Goal: Task Accomplishment & Management: Manage account settings

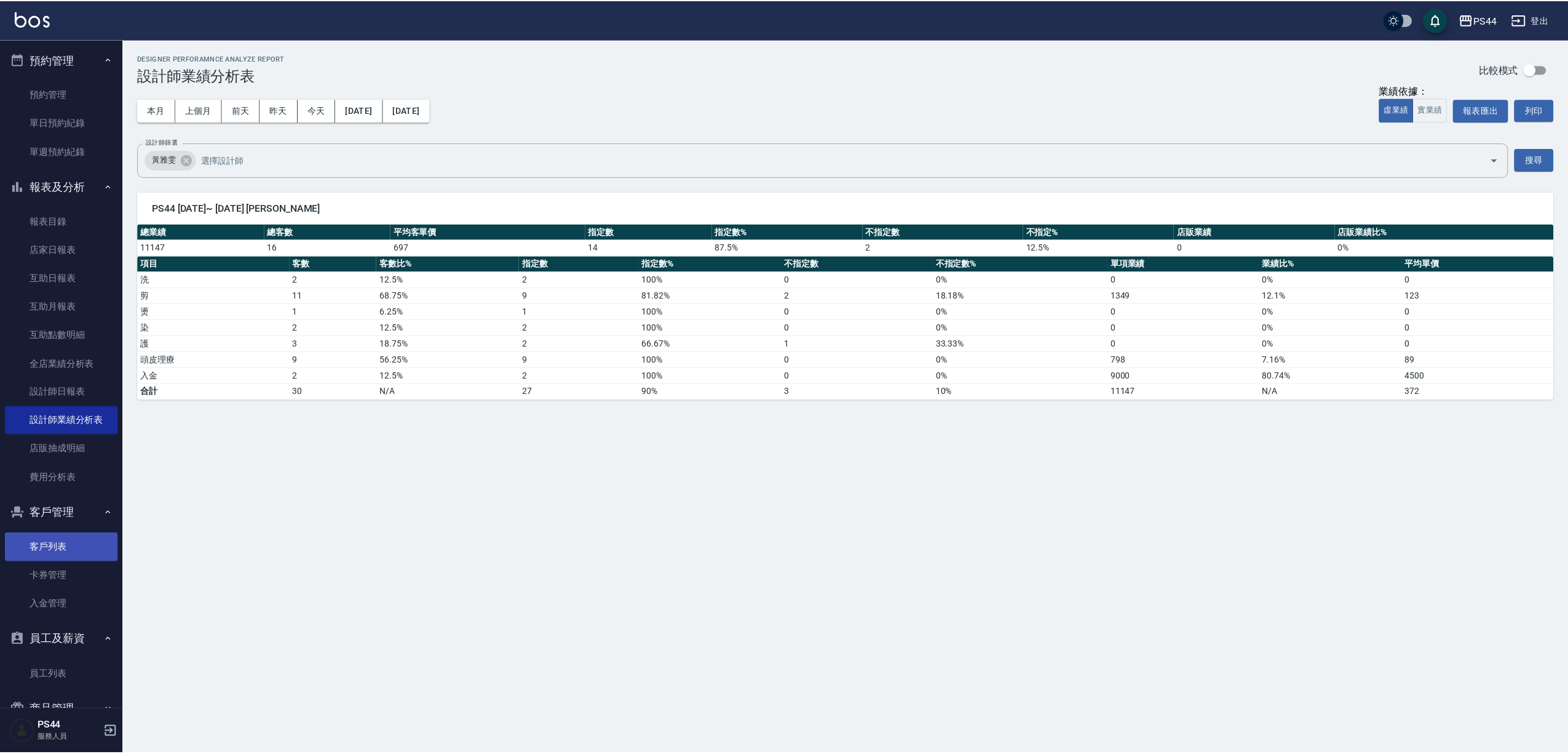
scroll to position [63, 0]
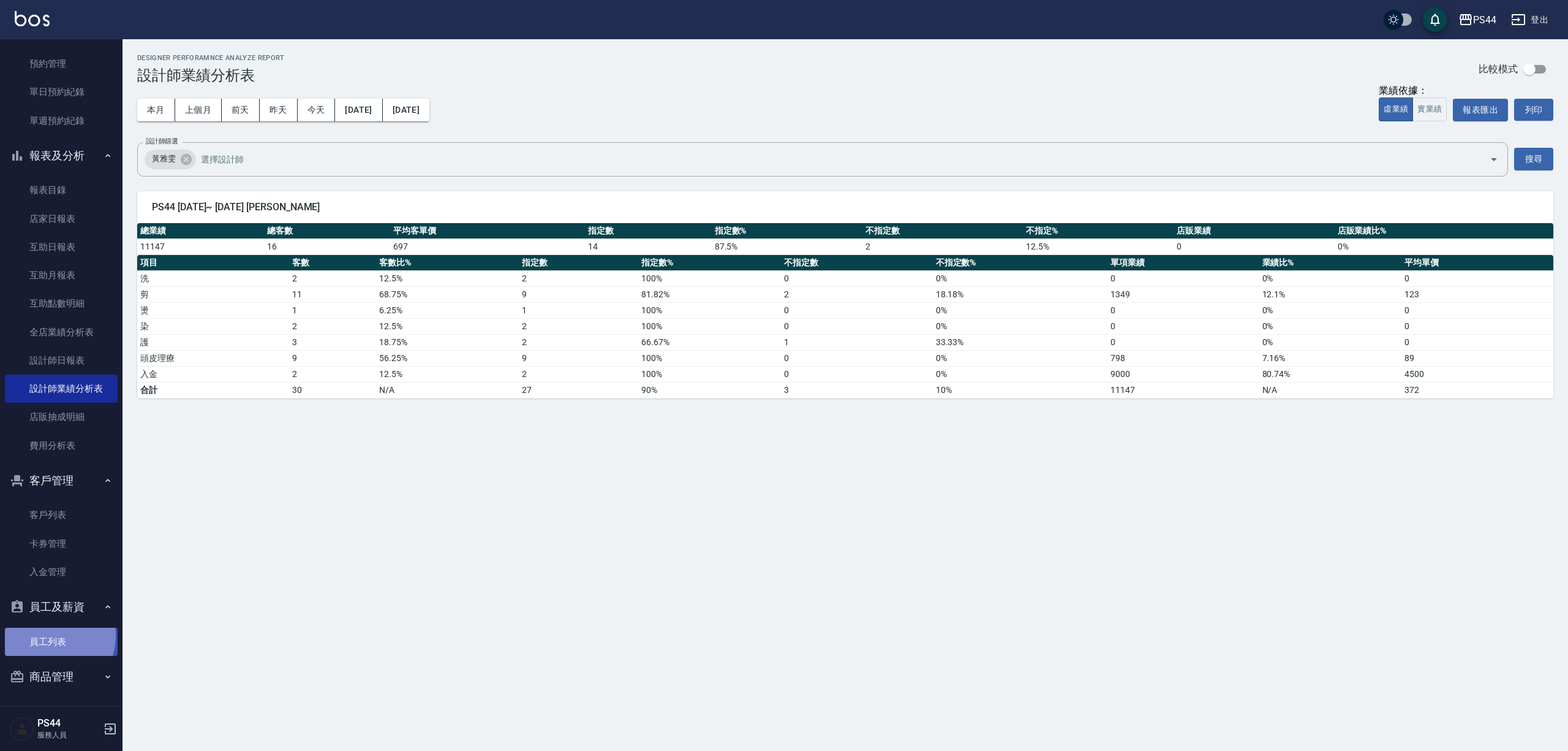
click at [52, 635] on link "員工列表" at bounding box center [61, 642] width 113 height 28
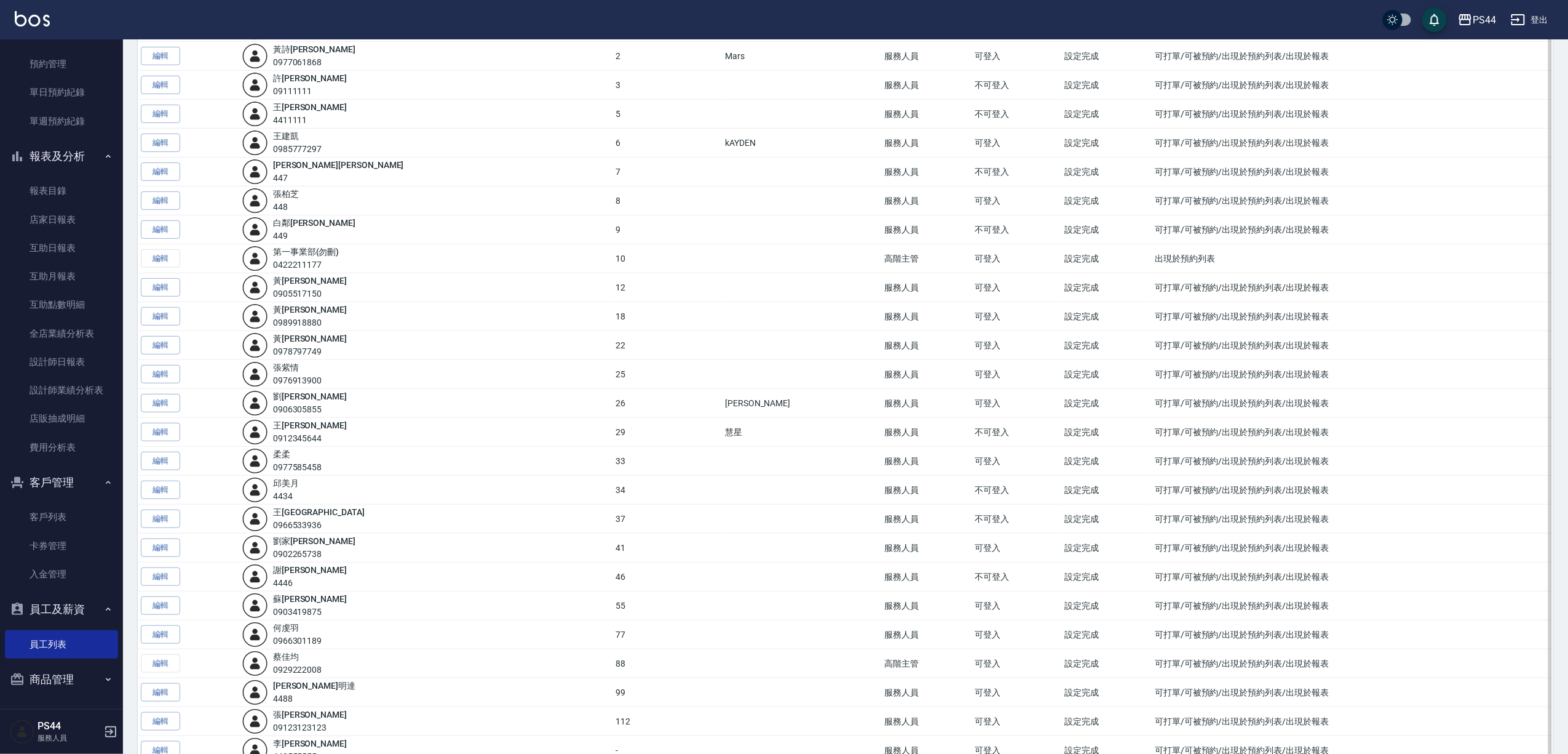
scroll to position [246, 0]
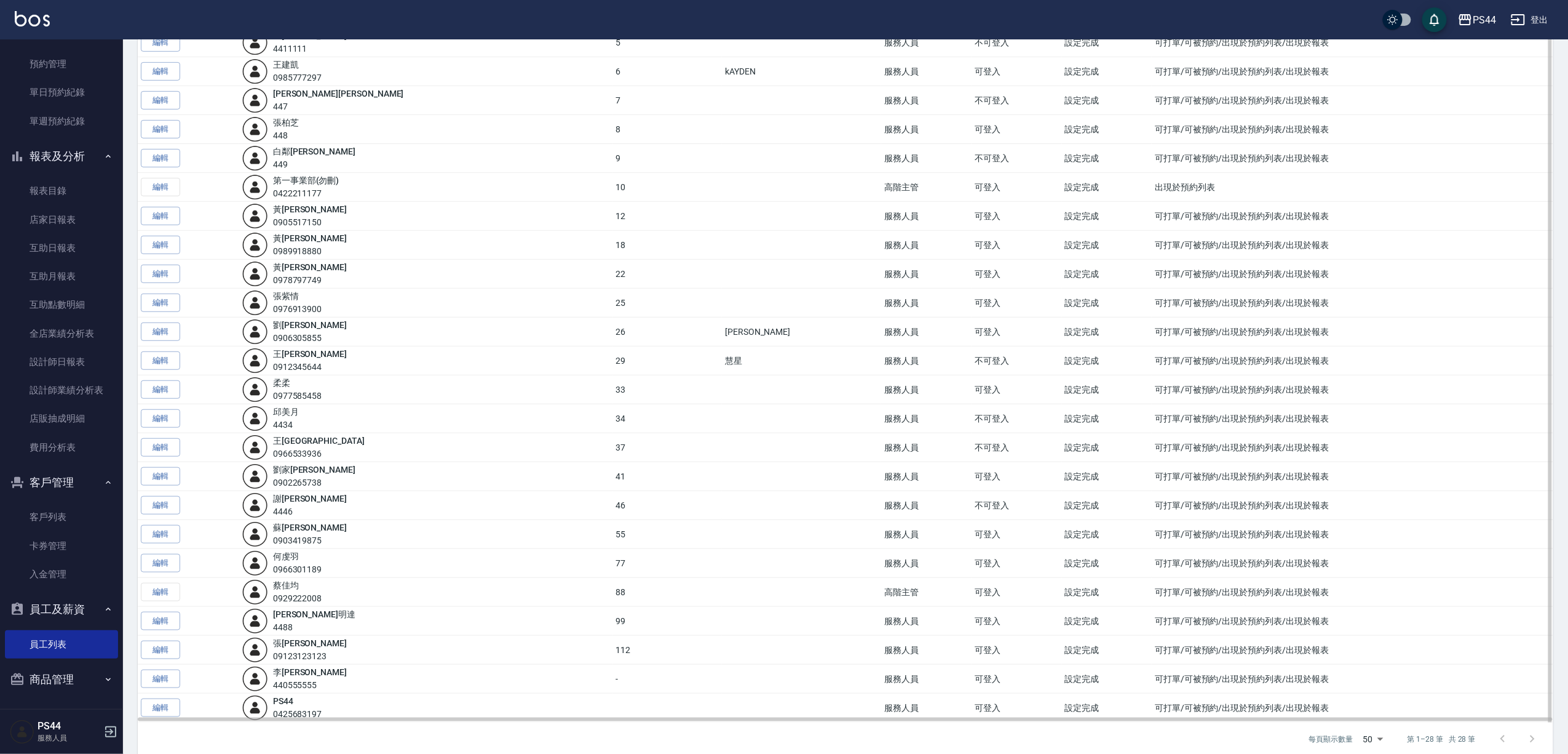
click at [268, 569] on img at bounding box center [255, 563] width 25 height 25
click at [163, 566] on link "編輯" at bounding box center [160, 563] width 39 height 19
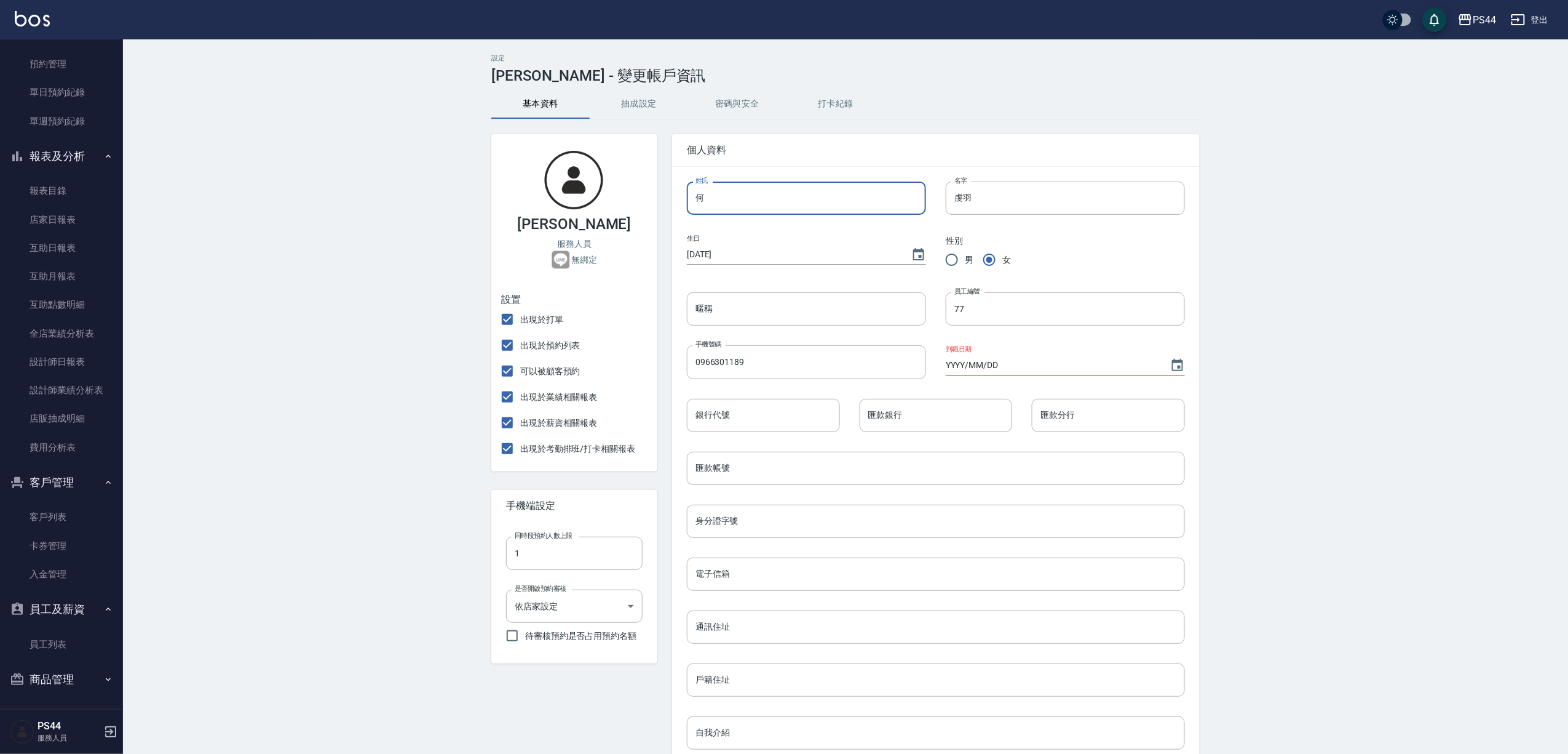
drag, startPoint x: 729, startPoint y: 192, endPoint x: 705, endPoint y: 193, distance: 24.0
click at [704, 190] on input "何" at bounding box center [807, 198] width 240 height 34
type input "ㄎ"
type input "陳"
drag, startPoint x: 939, startPoint y: 191, endPoint x: 918, endPoint y: 191, distance: 21.0
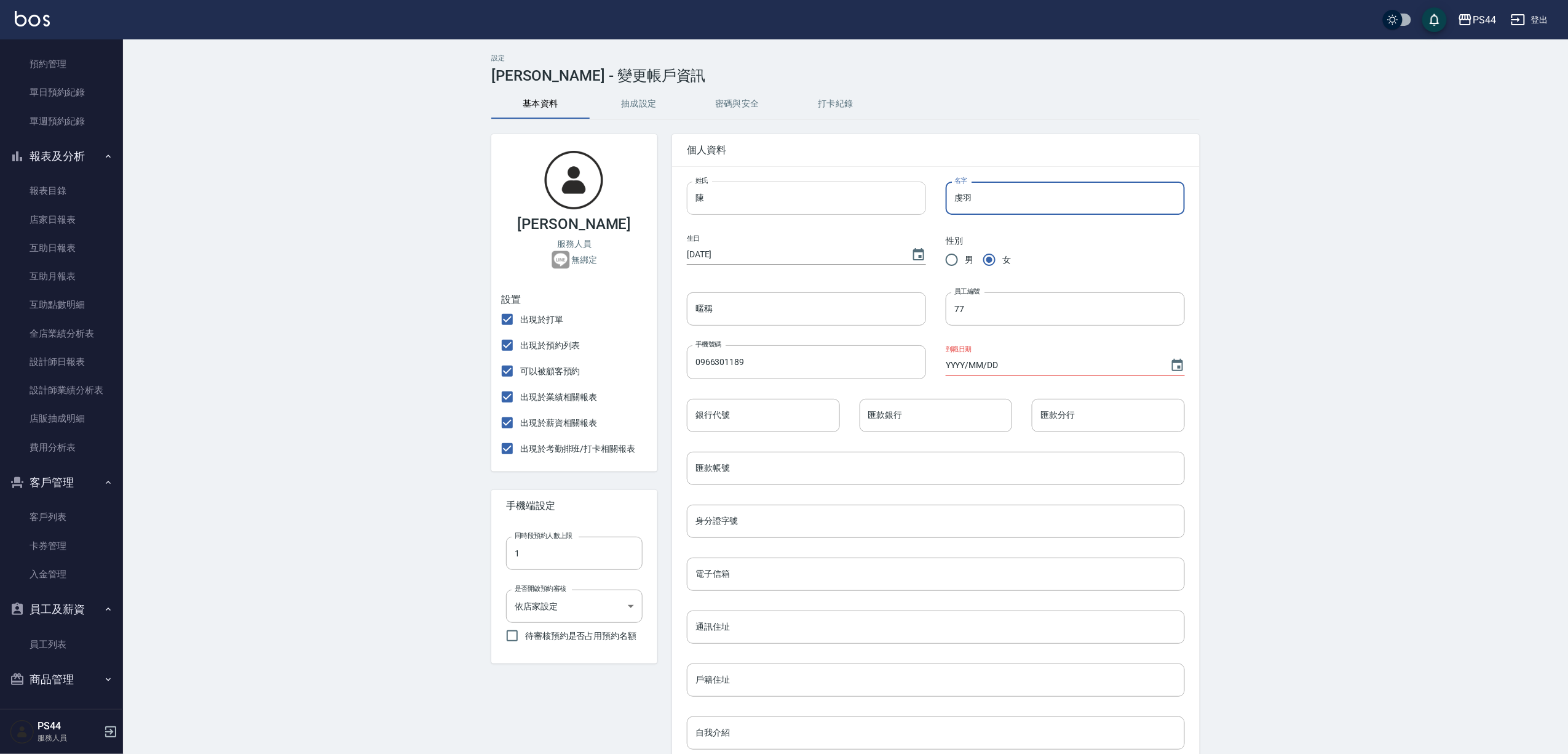
click at [918, 191] on div "姓氏 陳 姓氏 名字 虔羽 名字 生日 [DEMOGRAPHIC_DATA] 性別 男 女 暱稱 暱稱 員工編號 77 員工編號 手機號碼 096630118…" at bounding box center [926, 535] width 518 height 747
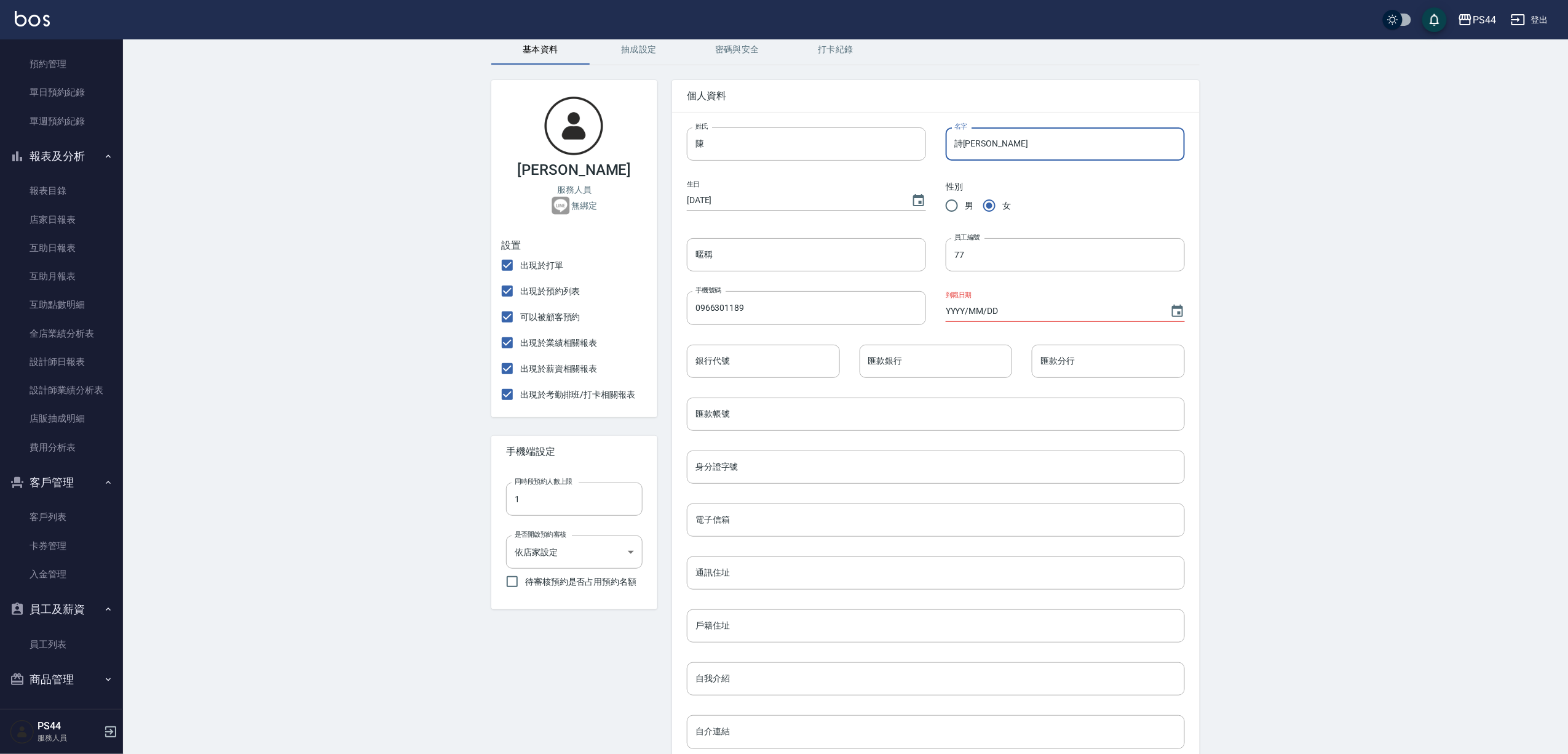
scroll to position [82, 0]
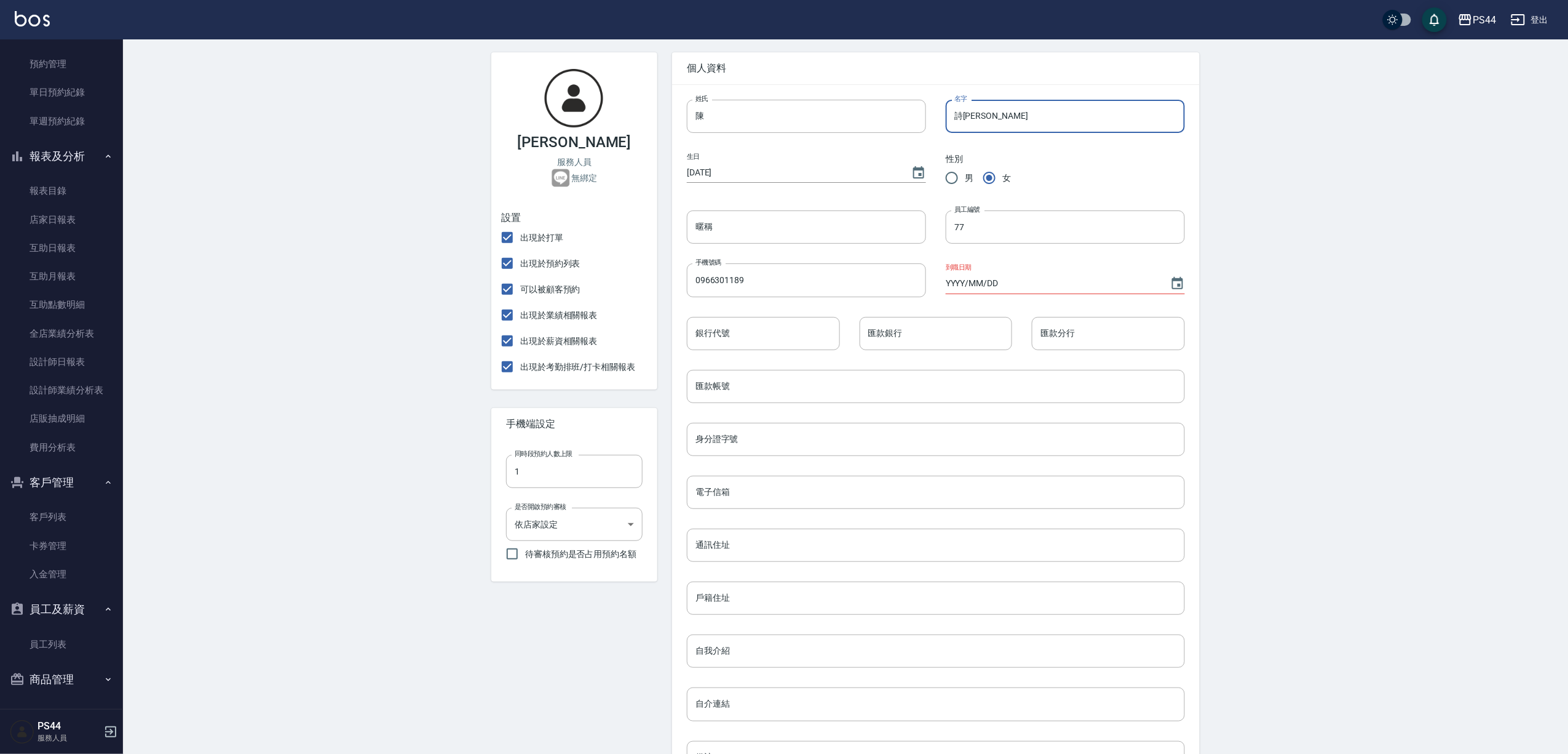
type input "詩[PERSON_NAME]"
click at [1005, 287] on input "YYYY/MM/DD" at bounding box center [1052, 283] width 212 height 20
type input "[DATE]"
drag, startPoint x: 1313, startPoint y: 333, endPoint x: 1227, endPoint y: 360, distance: 90.1
click at [1313, 335] on div "設定 [PERSON_NAME]羽 - 變更帳戶資訊 基本資料 抽成設定 密碼與安全 打卡紀錄 [PERSON_NAME] 服務人員 無綁定 設置 出現於打…" at bounding box center [845, 428] width 1445 height 941
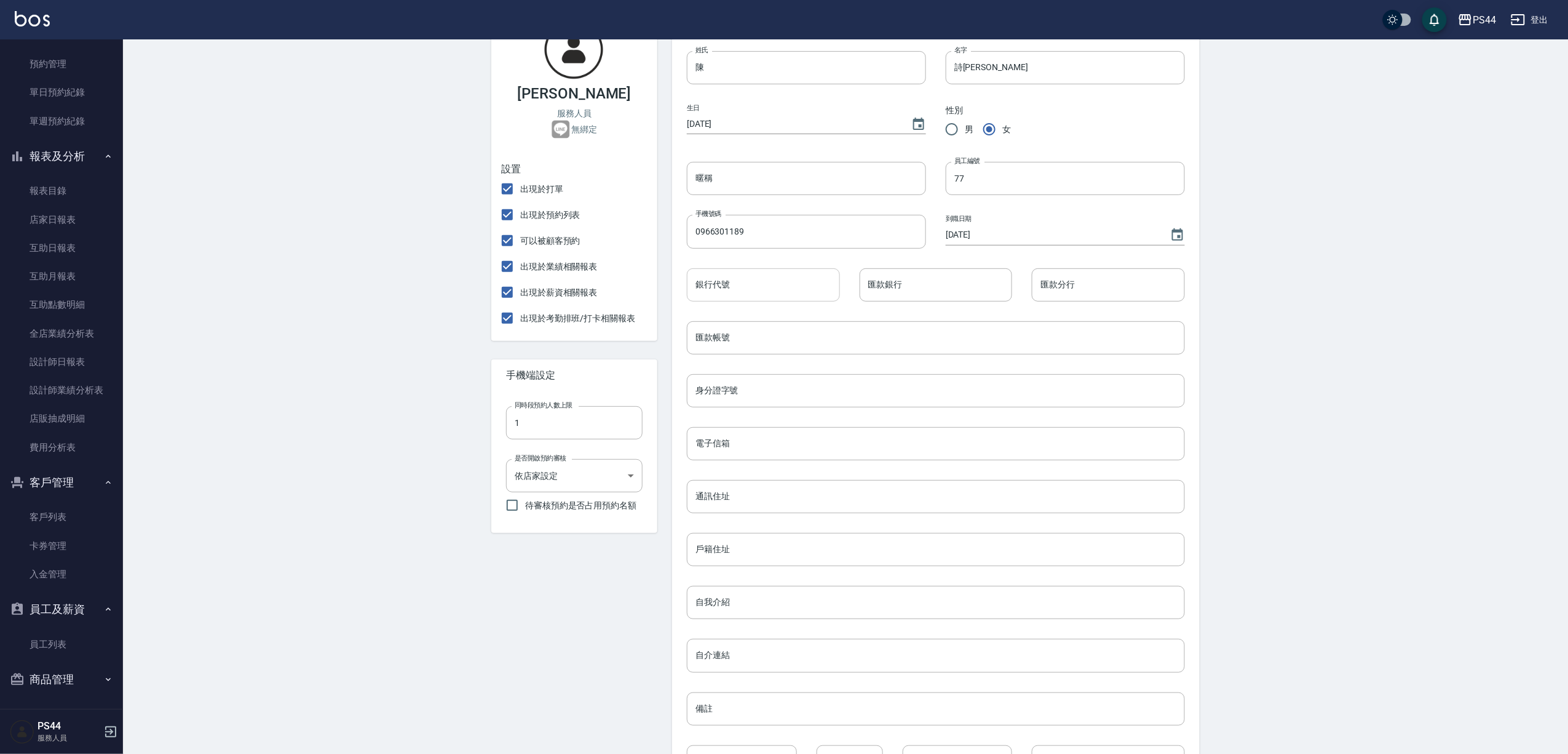
scroll to position [0, 0]
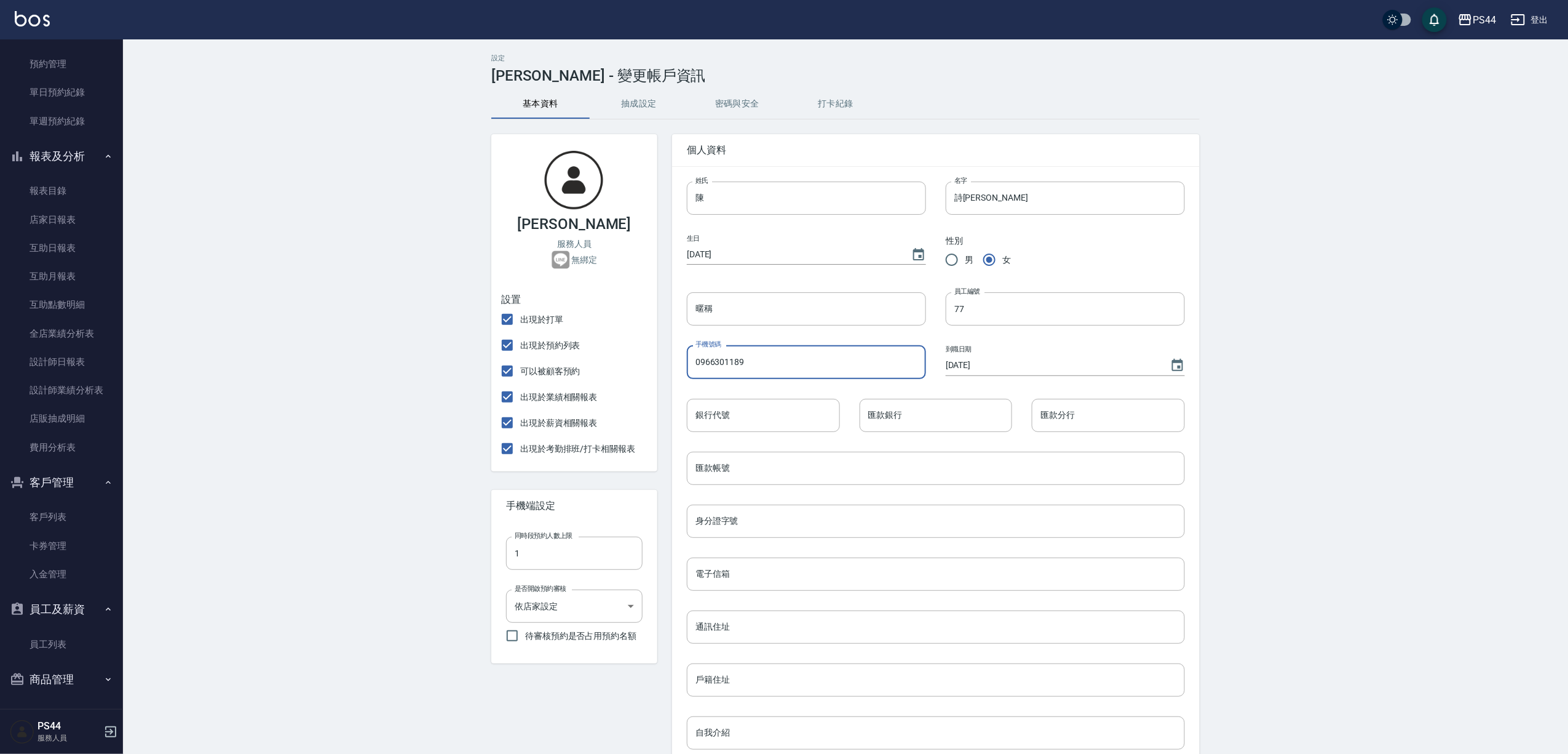
drag, startPoint x: 800, startPoint y: 365, endPoint x: 682, endPoint y: 369, distance: 118.1
click at [682, 369] on div "手機號碼 0966301189 手機號碼" at bounding box center [796, 352] width 259 height 53
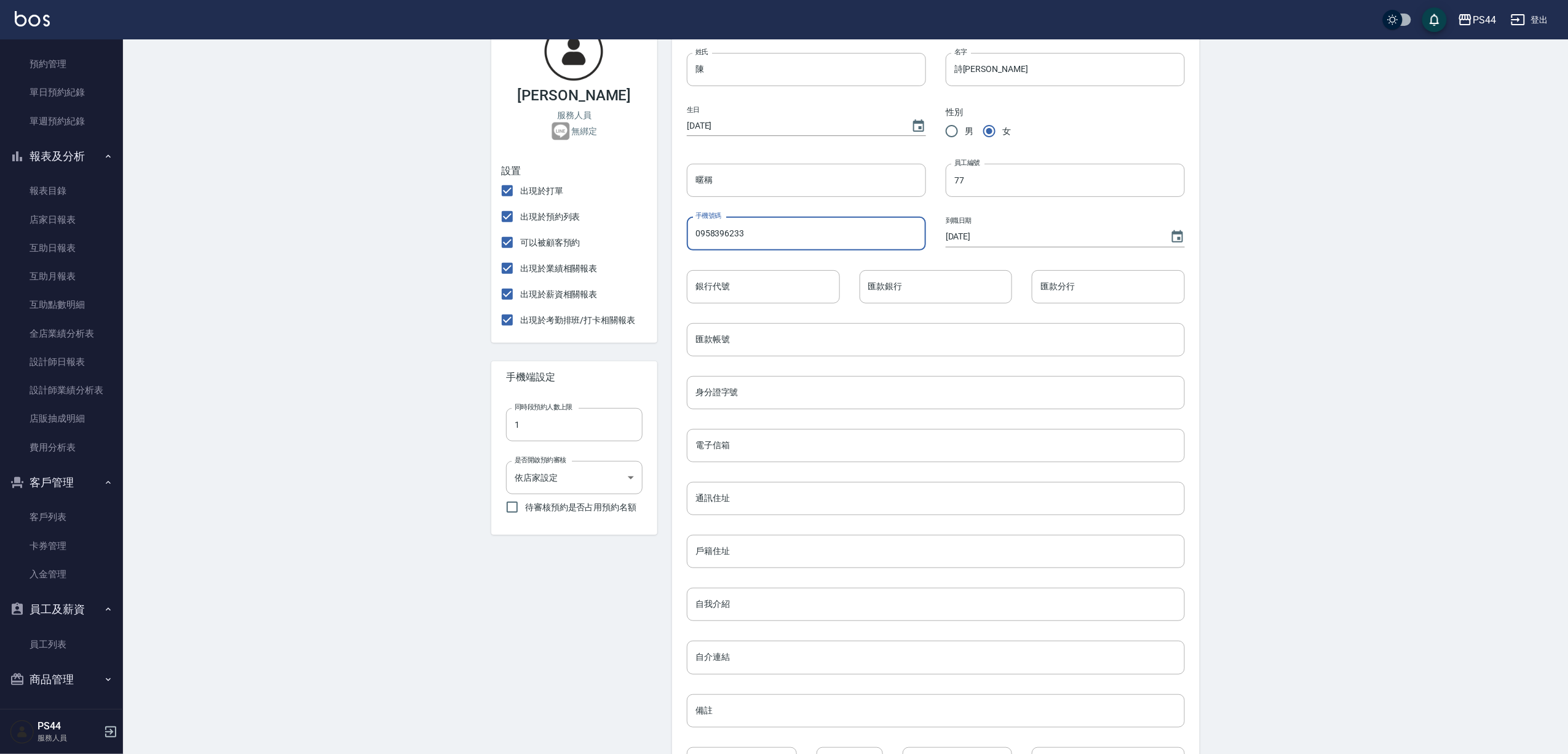
scroll to position [233, 0]
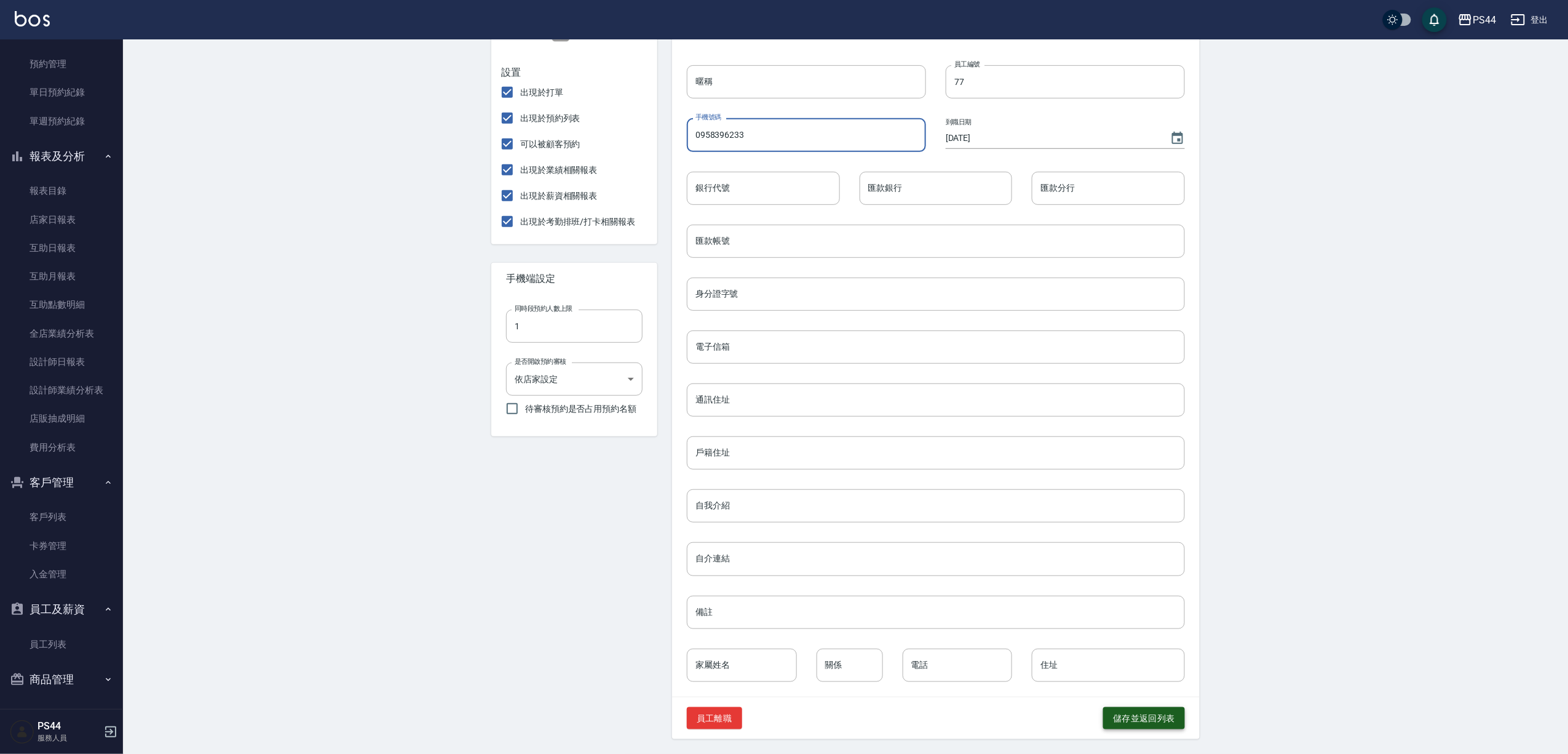
type input "0958396233"
click at [1128, 709] on button "儲存並返回列表" at bounding box center [1144, 718] width 82 height 23
